Goal: Task Accomplishment & Management: Manage account settings

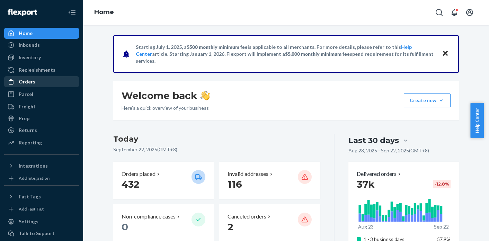
click at [33, 86] on div "Orders" at bounding box center [41, 82] width 73 height 10
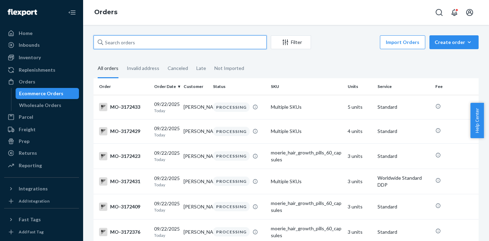
click at [185, 45] on input "text" at bounding box center [180, 42] width 173 height 14
paste input "MO-3147423"
type input "MO-3147423"
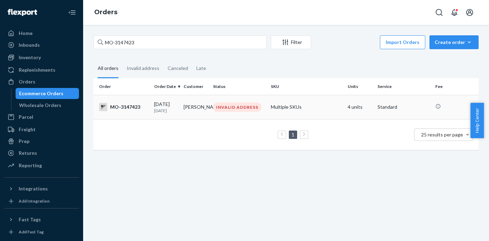
click at [212, 116] on td "INVALID ADDRESS" at bounding box center [239, 107] width 58 height 24
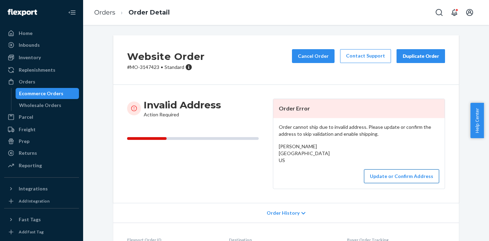
click at [389, 183] on button "Update or Confirm Address" at bounding box center [401, 176] width 75 height 14
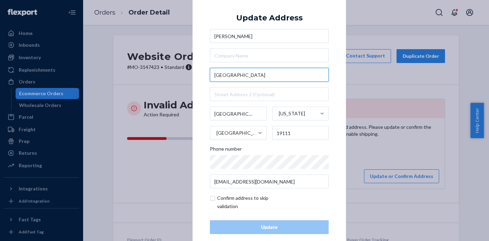
drag, startPoint x: 235, startPoint y: 75, endPoint x: 197, endPoint y: 74, distance: 37.8
click at [197, 74] on div "× Update Address [PERSON_NAME][GEOGRAPHIC_DATA][US_STATE] Phone number [EMAIL_A…" at bounding box center [269, 121] width 153 height 262
paste input "[STREET_ADDRESS]"
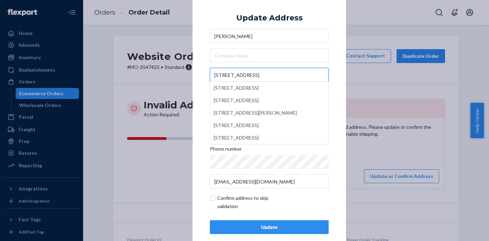
type input "[STREET_ADDRESS]"
click at [194, 98] on div "× Update Address [PERSON_NAME] [STREET_ADDRESS] [STREET_ADDRESS][GEOGRAPHIC_DAT…" at bounding box center [269, 121] width 153 height 262
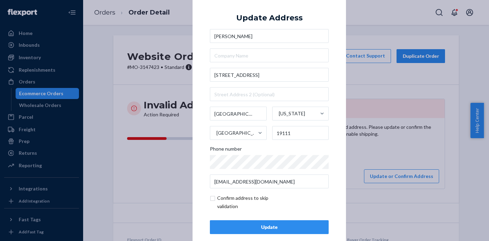
click at [212, 198] on input "checkbox" at bounding box center [250, 202] width 80 height 17
checkbox input "true"
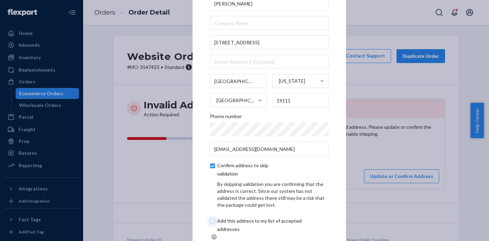
click at [211, 225] on input "checkbox" at bounding box center [267, 225] width 115 height 17
checkbox input "true"
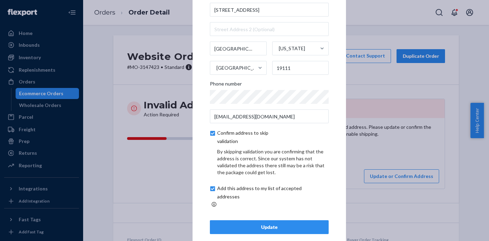
scroll to position [39, 0]
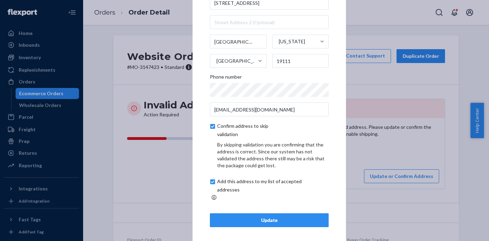
click at [263, 217] on div "Update" at bounding box center [269, 220] width 107 height 7
